Goal: Task Accomplishment & Management: Manage account settings

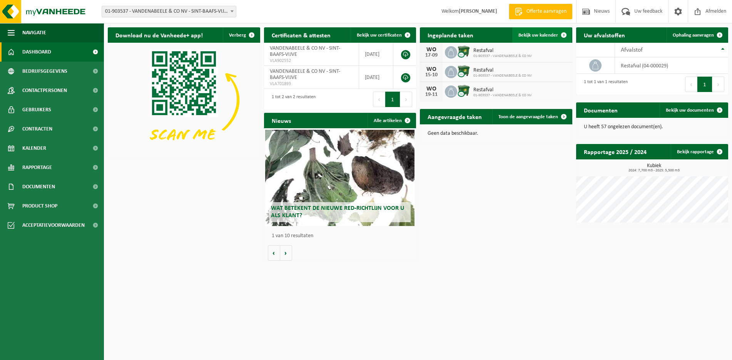
click at [525, 32] on link "Bekijk uw kalender" at bounding box center [541, 34] width 59 height 15
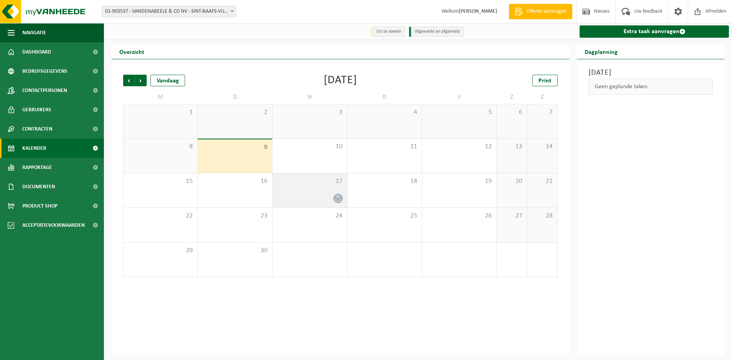
click at [332, 196] on div at bounding box center [309, 198] width 67 height 10
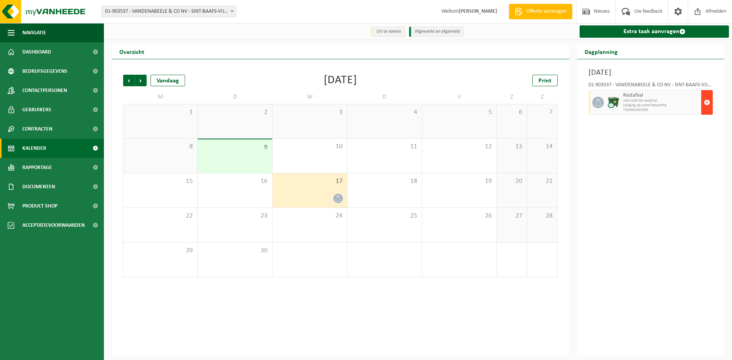
click at [707, 103] on span "button" at bounding box center [707, 102] width 6 height 15
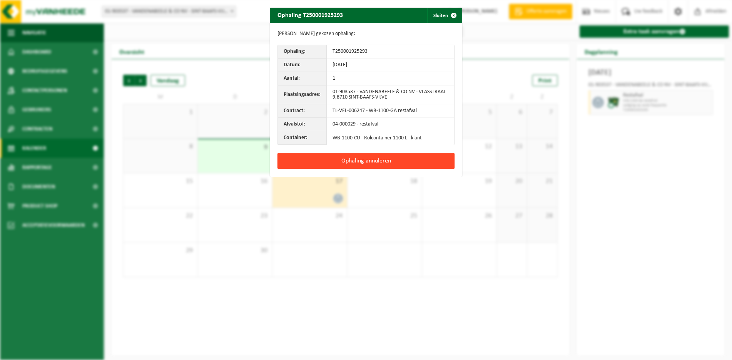
click at [363, 159] on button "Ophaling annuleren" at bounding box center [366, 161] width 177 height 16
